Goal: Task Accomplishment & Management: Manage account settings

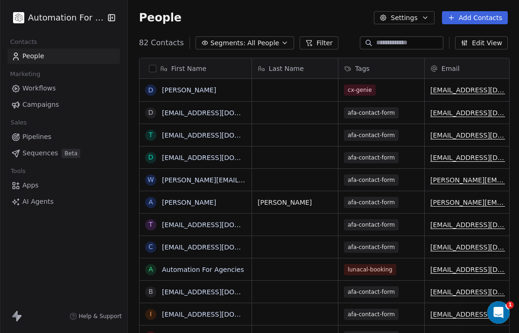
scroll to position [326, 393]
click at [26, 184] on span "Apps" at bounding box center [30, 186] width 16 height 10
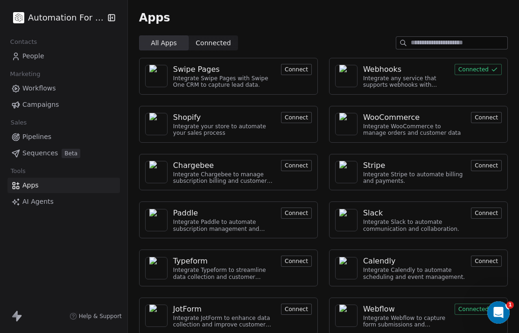
click at [350, 81] on img at bounding box center [346, 76] width 14 height 22
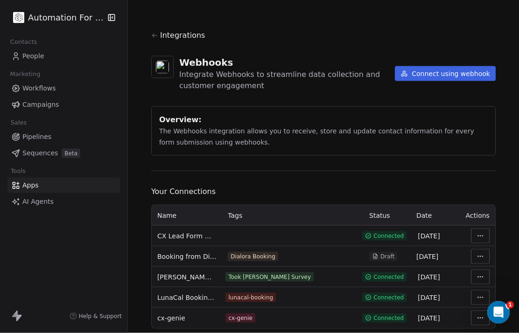
scroll to position [37, 0]
click at [448, 66] on button "Connect using webhook" at bounding box center [445, 73] width 101 height 15
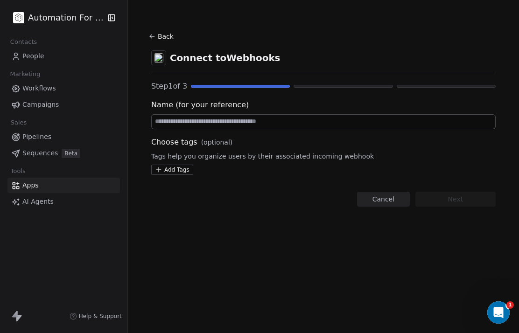
click at [242, 121] on input at bounding box center [323, 122] width 343 height 14
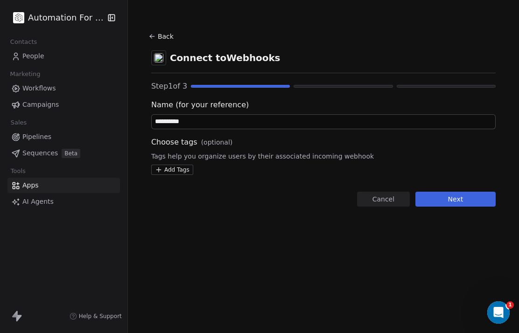
click at [208, 115] on input "**********" at bounding box center [323, 122] width 343 height 14
type input "**********"
click at [174, 128] on html "**********" at bounding box center [259, 166] width 519 height 333
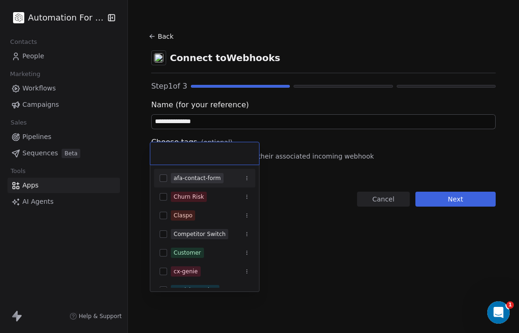
click at [201, 155] on input "text" at bounding box center [204, 153] width 97 height 10
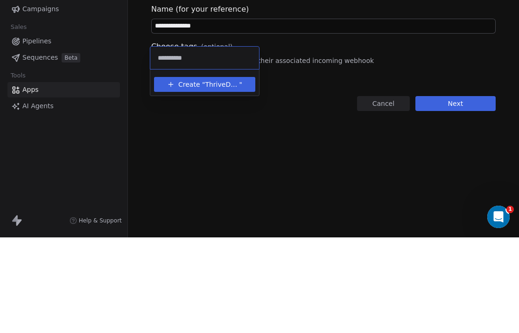
type input "**********"
click at [232, 173] on button "Create " ThriveDesk "" at bounding box center [205, 180] width 90 height 15
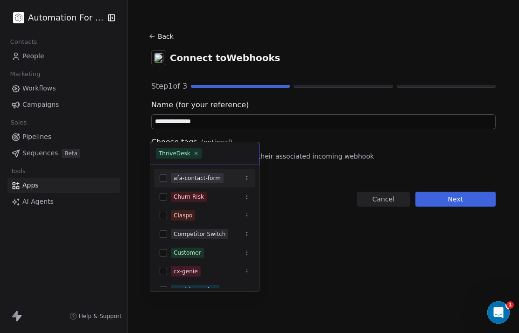
click at [452, 162] on html "**********" at bounding box center [259, 166] width 519 height 333
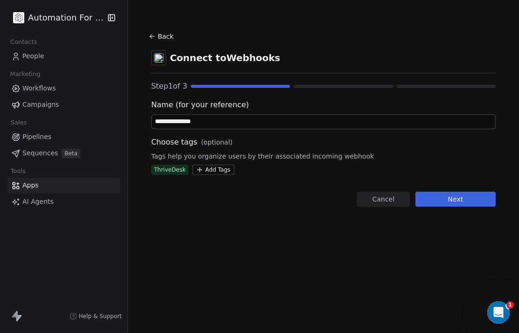
scroll to position [0, 0]
click at [453, 197] on button "Next" at bounding box center [455, 199] width 80 height 15
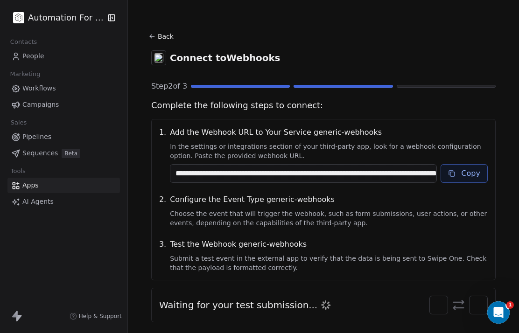
click at [464, 175] on button "Copy" at bounding box center [463, 173] width 47 height 19
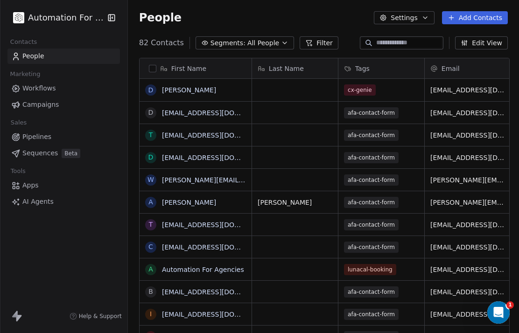
scroll to position [326, 393]
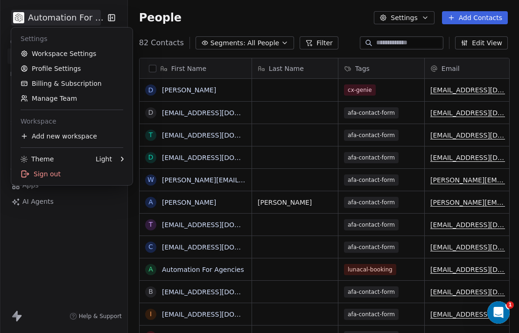
click at [59, 53] on link "Workspace Settings" at bounding box center [72, 53] width 114 height 15
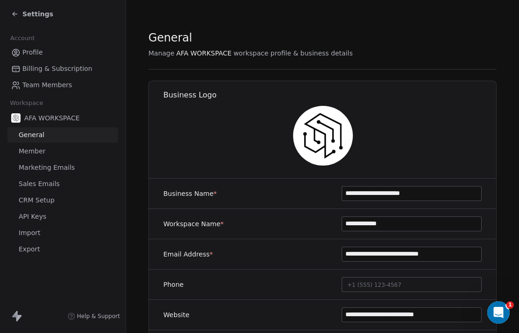
click at [32, 221] on span "API Keys" at bounding box center [33, 217] width 28 height 10
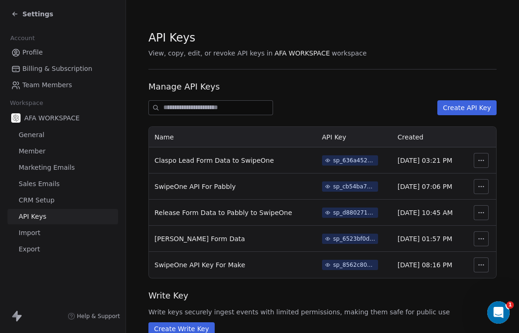
scroll to position [37, 0]
click at [480, 100] on button "Create API Key" at bounding box center [466, 107] width 59 height 15
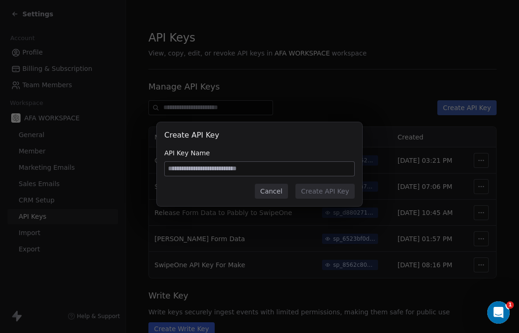
click at [261, 166] on input at bounding box center [259, 169] width 189 height 14
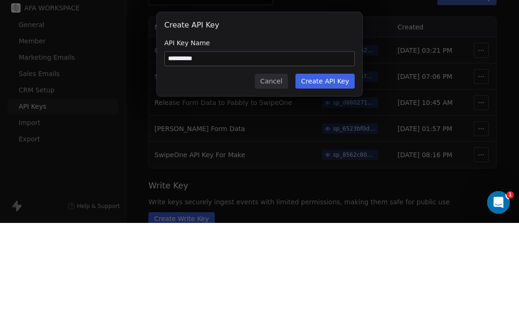
type input "**********"
click at [324, 184] on button "Create API Key" at bounding box center [324, 191] width 59 height 15
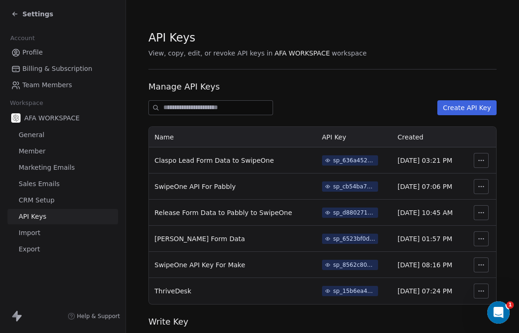
click at [322, 286] on span "sp_15b6ea45f3e04a06a65f0556ce2dd915" at bounding box center [350, 291] width 56 height 10
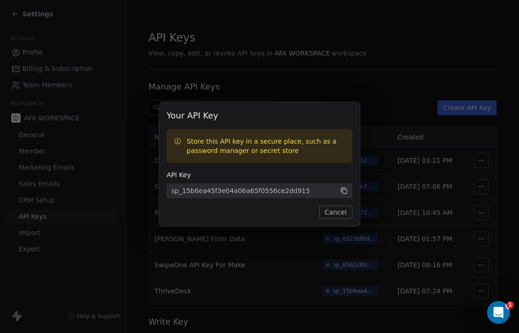
click at [347, 192] on icon at bounding box center [344, 191] width 4 height 4
click at [345, 189] on icon at bounding box center [343, 190] width 7 height 7
click at [347, 193] on icon at bounding box center [343, 190] width 7 height 7
click at [346, 192] on icon at bounding box center [343, 190] width 7 height 7
click at [347, 189] on icon at bounding box center [344, 191] width 4 height 4
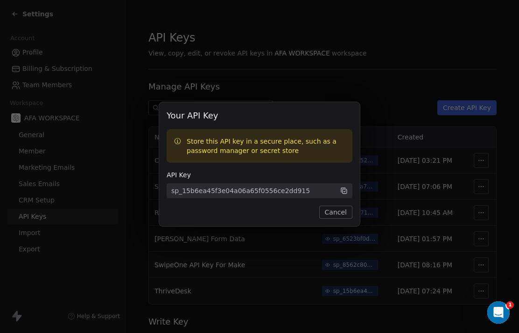
click at [348, 190] on span "sp_15b6ea45f3e04a06a65f0556ce2dd915" at bounding box center [260, 190] width 186 height 15
click at [257, 191] on div "sp_15b6ea45f3e04a06a65f0556ce2dd915" at bounding box center [240, 190] width 139 height 9
click at [260, 189] on div "sp_15b6ea45f3e04a06a65f0556ce2dd915" at bounding box center [240, 190] width 139 height 9
click at [347, 190] on icon at bounding box center [344, 191] width 4 height 4
click at [353, 193] on div "Your API Key Store this API key in a secure place, such as a password manager o…" at bounding box center [259, 164] width 201 height 124
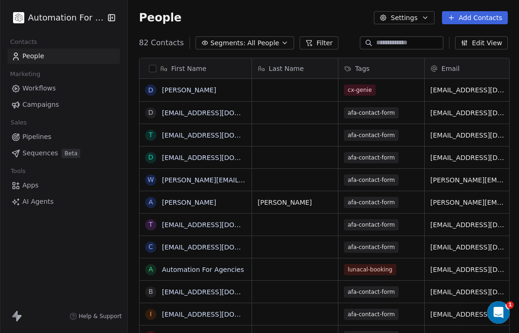
scroll to position [326, 393]
